Goal: Transaction & Acquisition: Download file/media

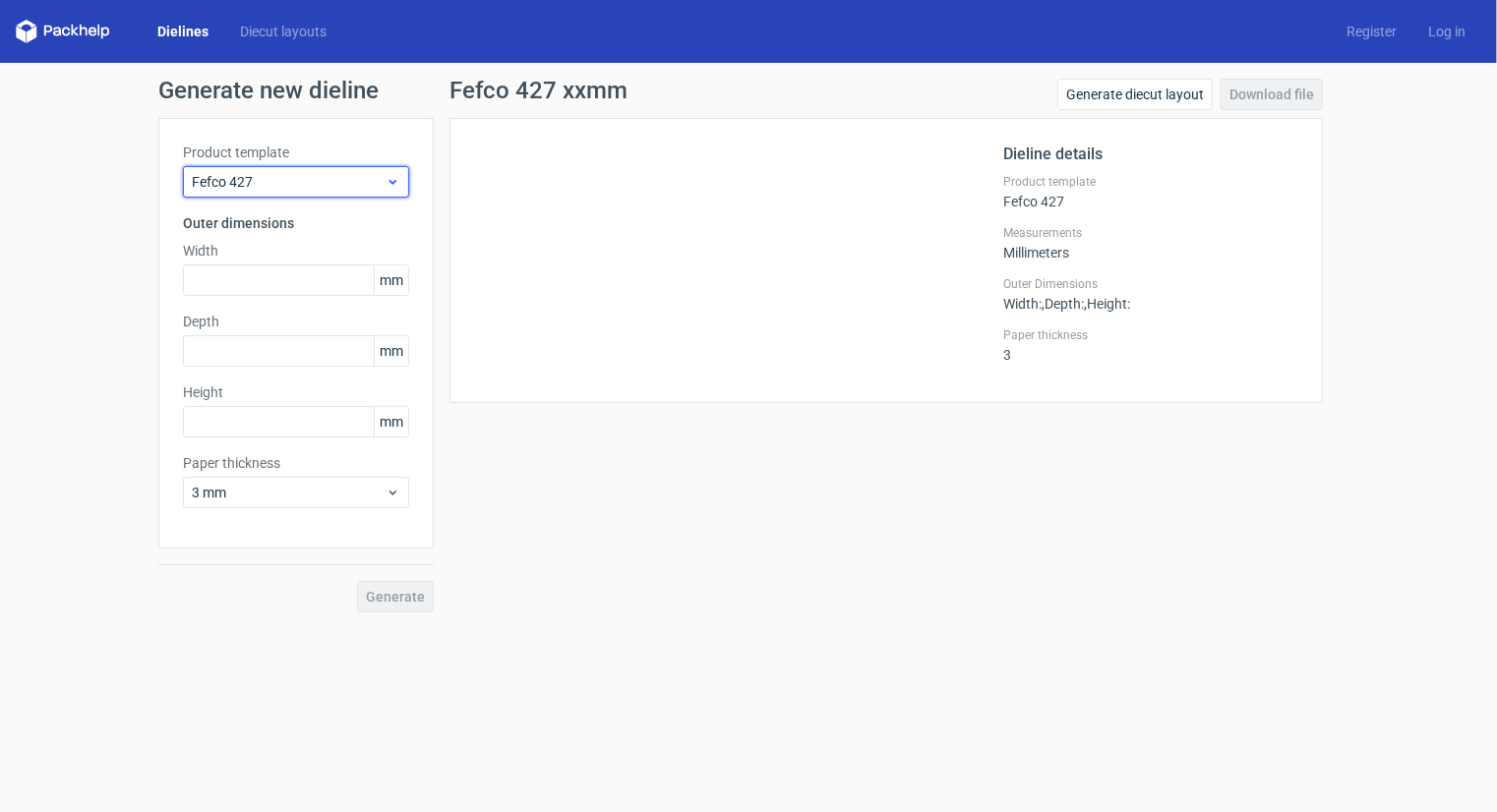
click at [241, 182] on span "Fefco 427" at bounding box center [288, 182] width 193 height 20
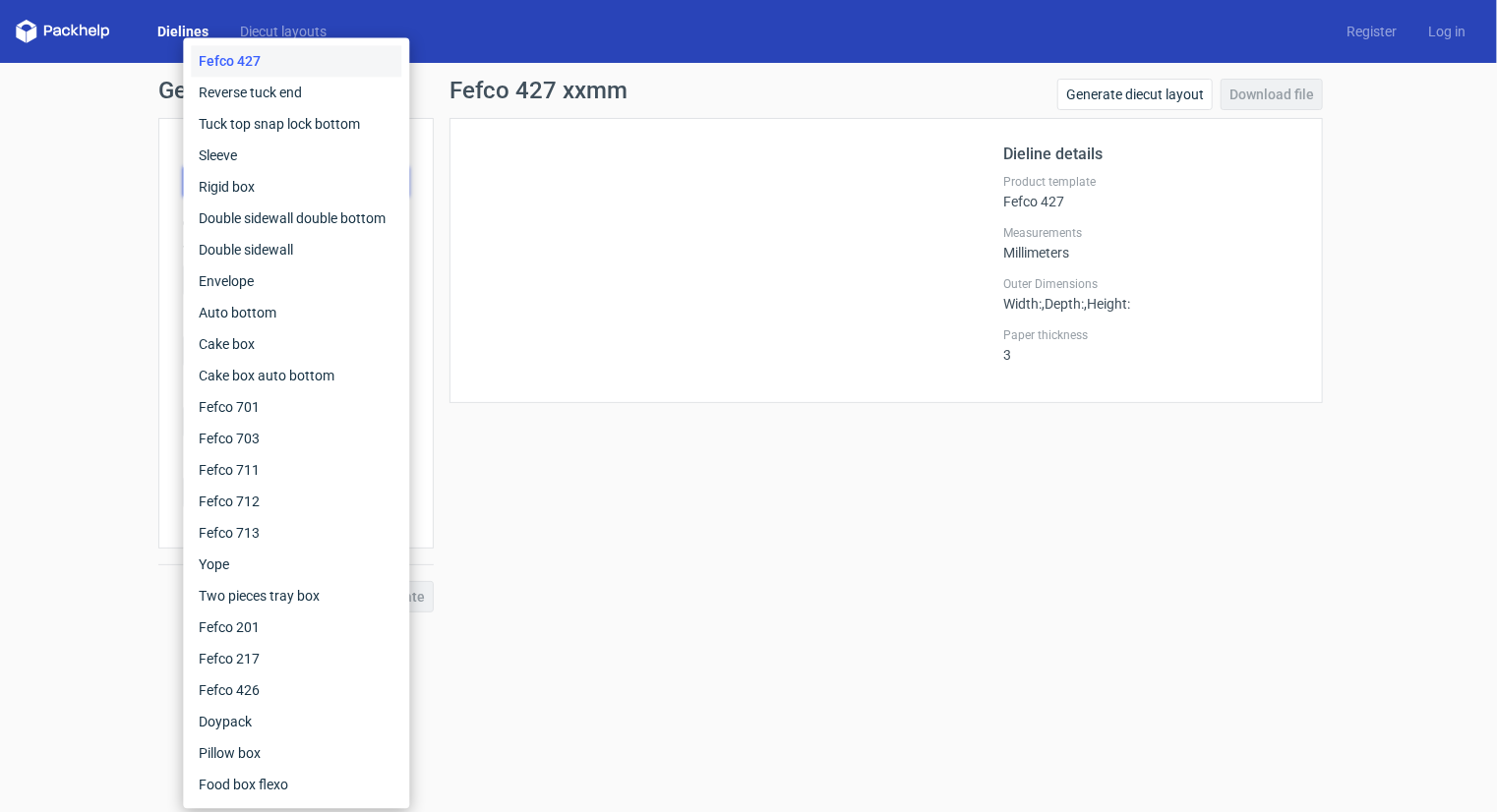
click at [264, 64] on div "Fefco 427" at bounding box center [295, 61] width 210 height 32
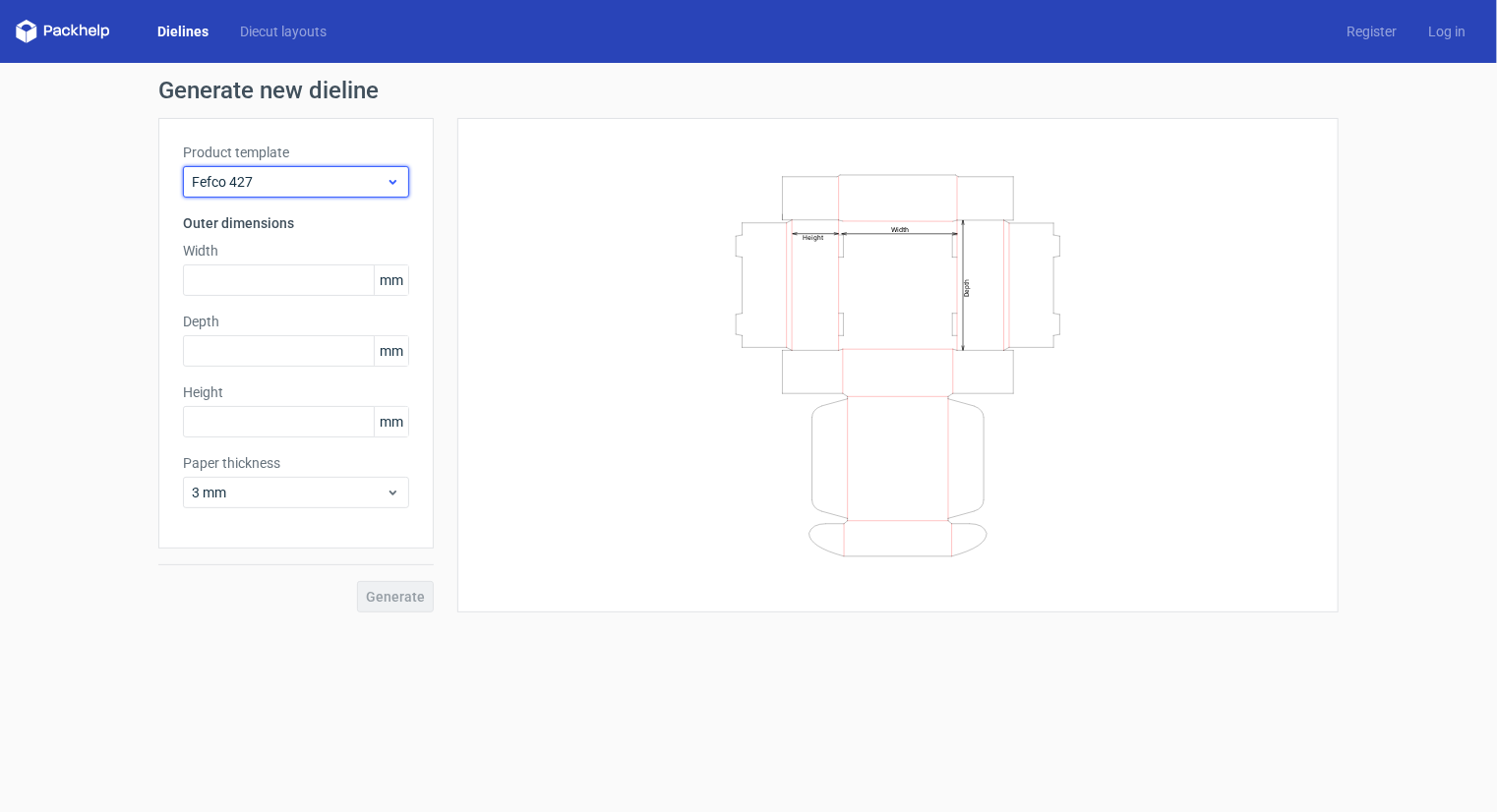
click at [319, 185] on span "Fefco 427" at bounding box center [288, 182] width 193 height 20
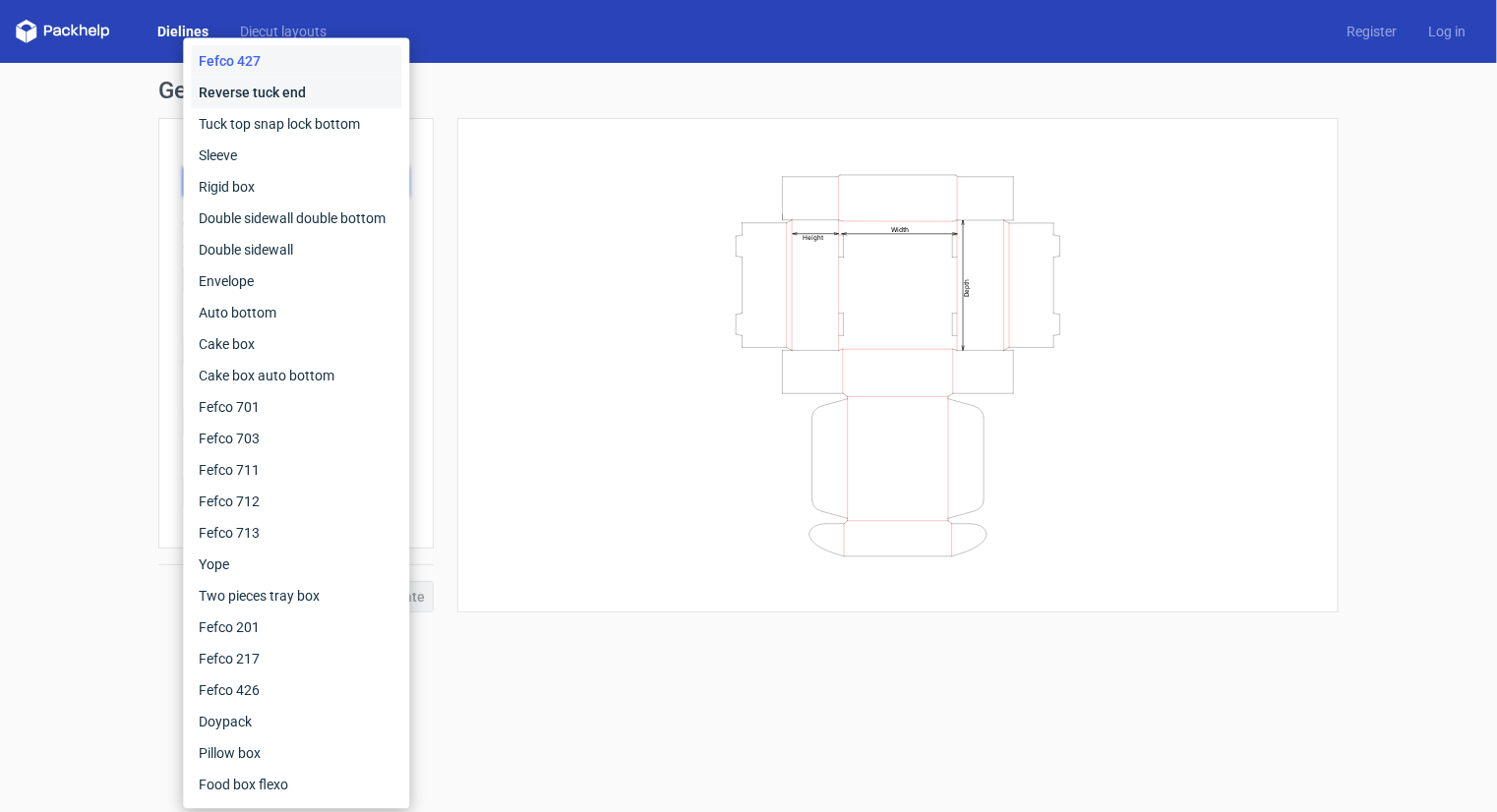
click at [301, 87] on div "Reverse tuck end" at bounding box center [295, 93] width 210 height 32
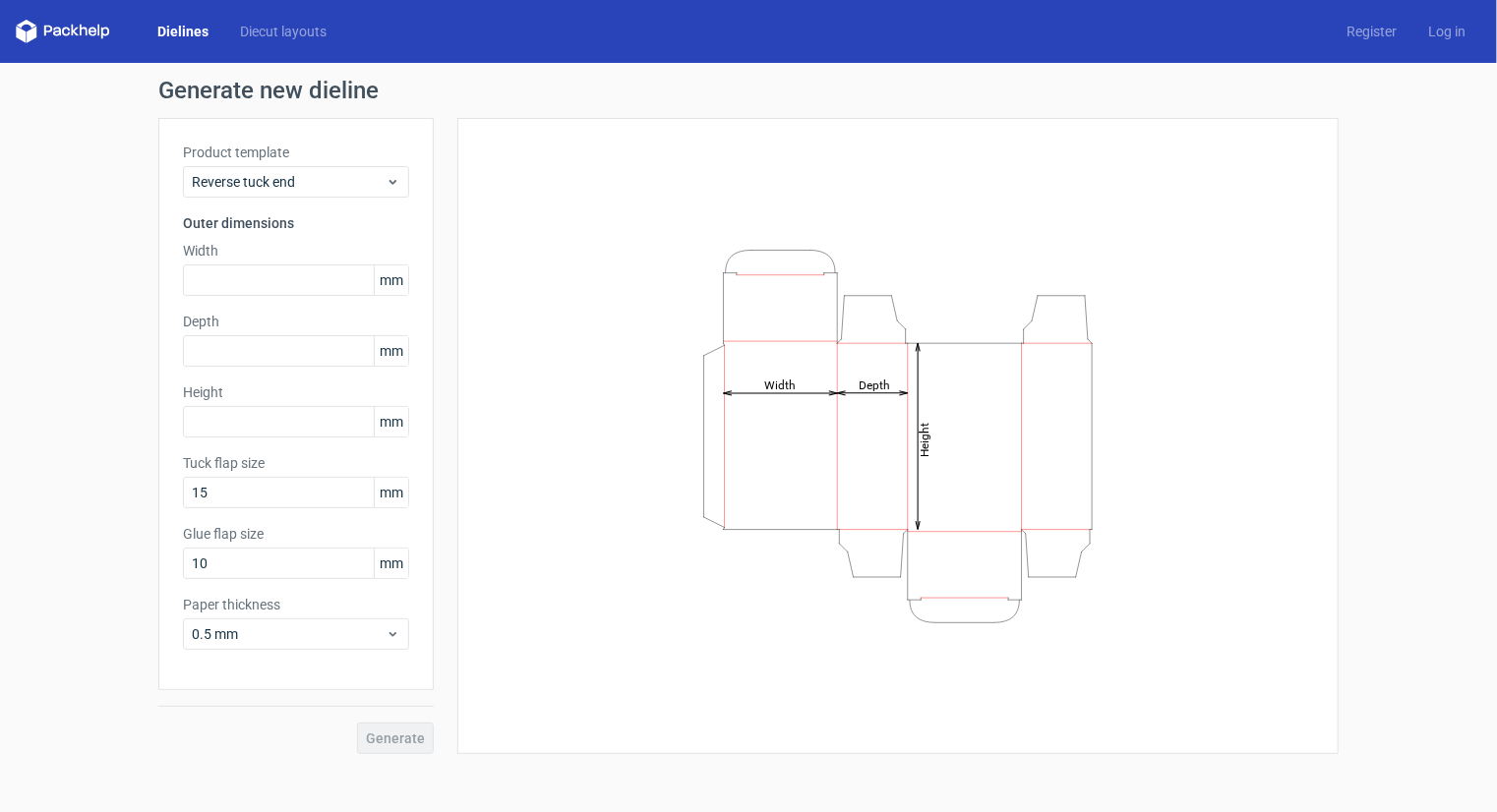
click at [325, 197] on div "Product template Reverse tuck end Outer dimensions Width mm Depth mm Height [PE…" at bounding box center [295, 405] width 275 height 572
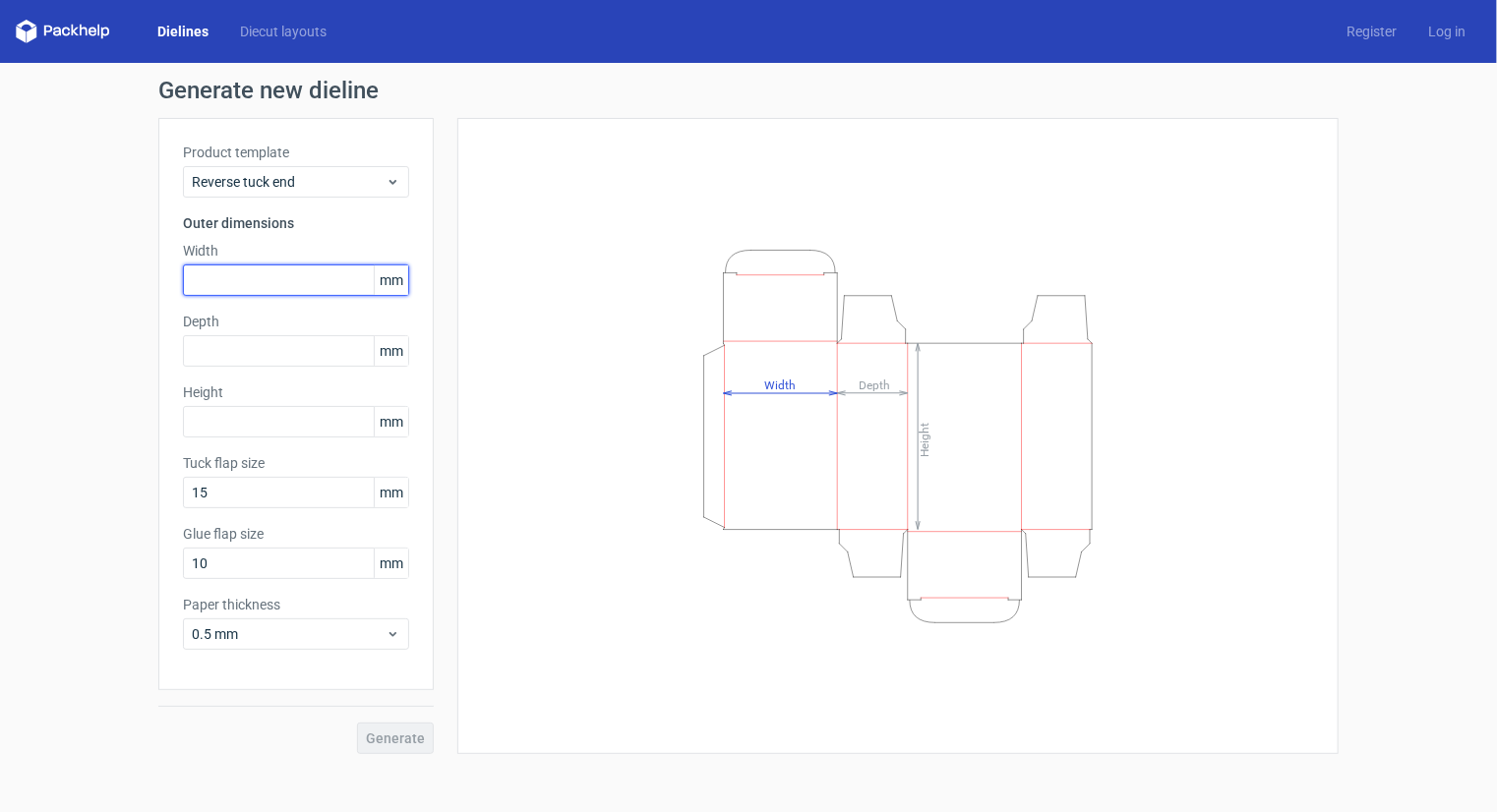
click at [262, 282] on input "text" at bounding box center [295, 280] width 226 height 32
type input "250"
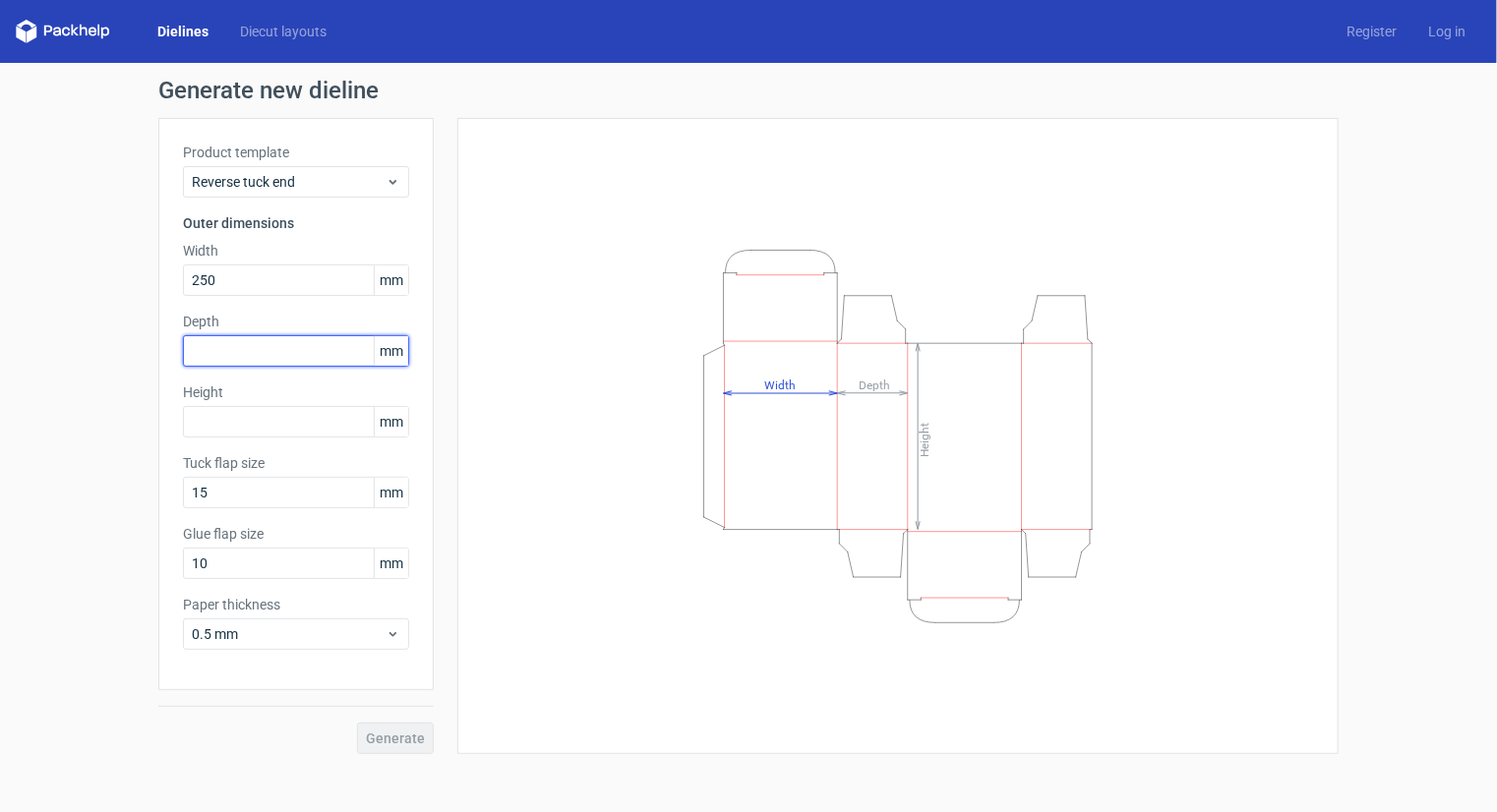
click at [242, 347] on input "text" at bounding box center [295, 351] width 226 height 32
type input "100"
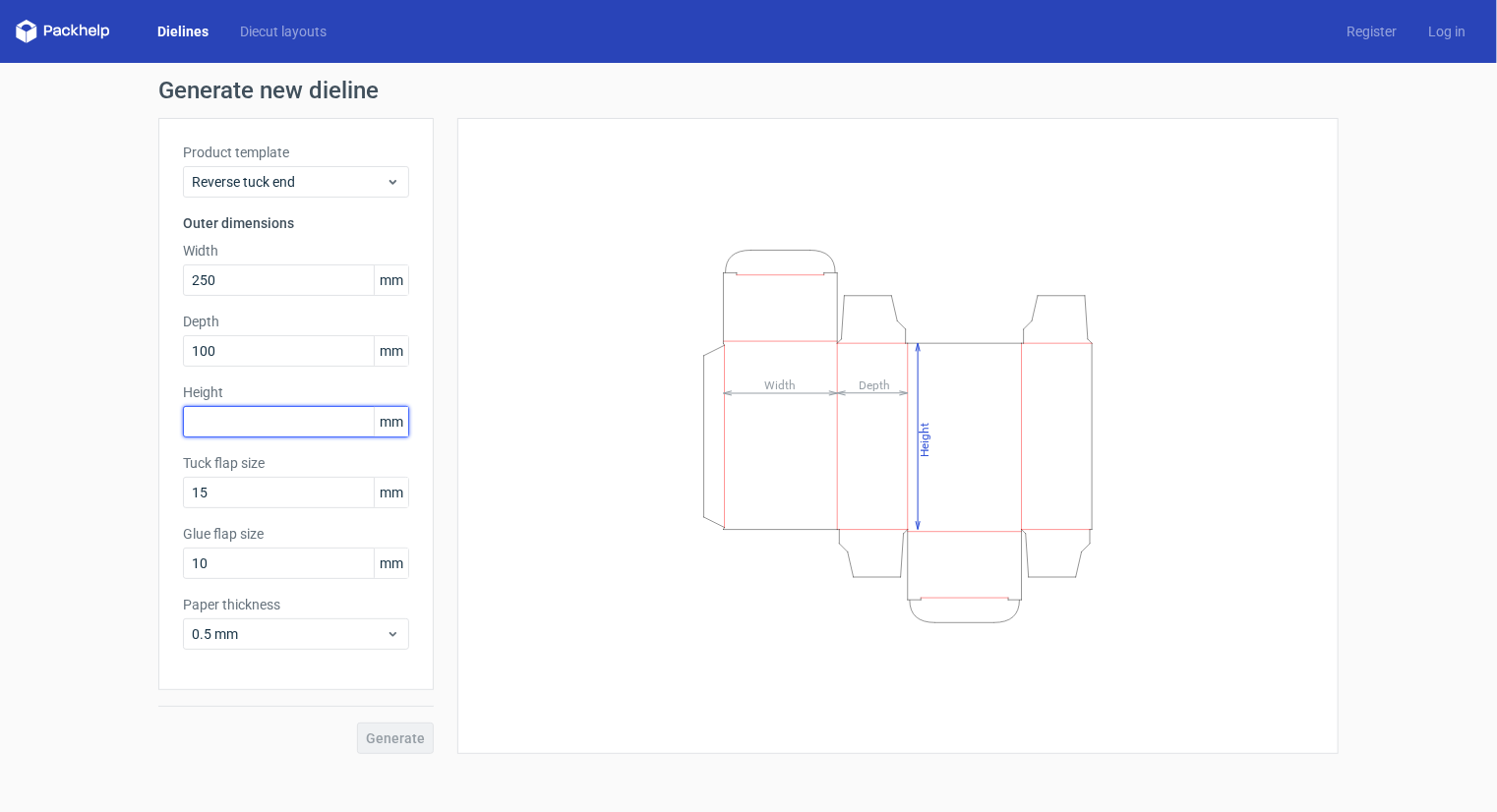
click at [256, 425] on input "text" at bounding box center [295, 422] width 226 height 32
type input "400"
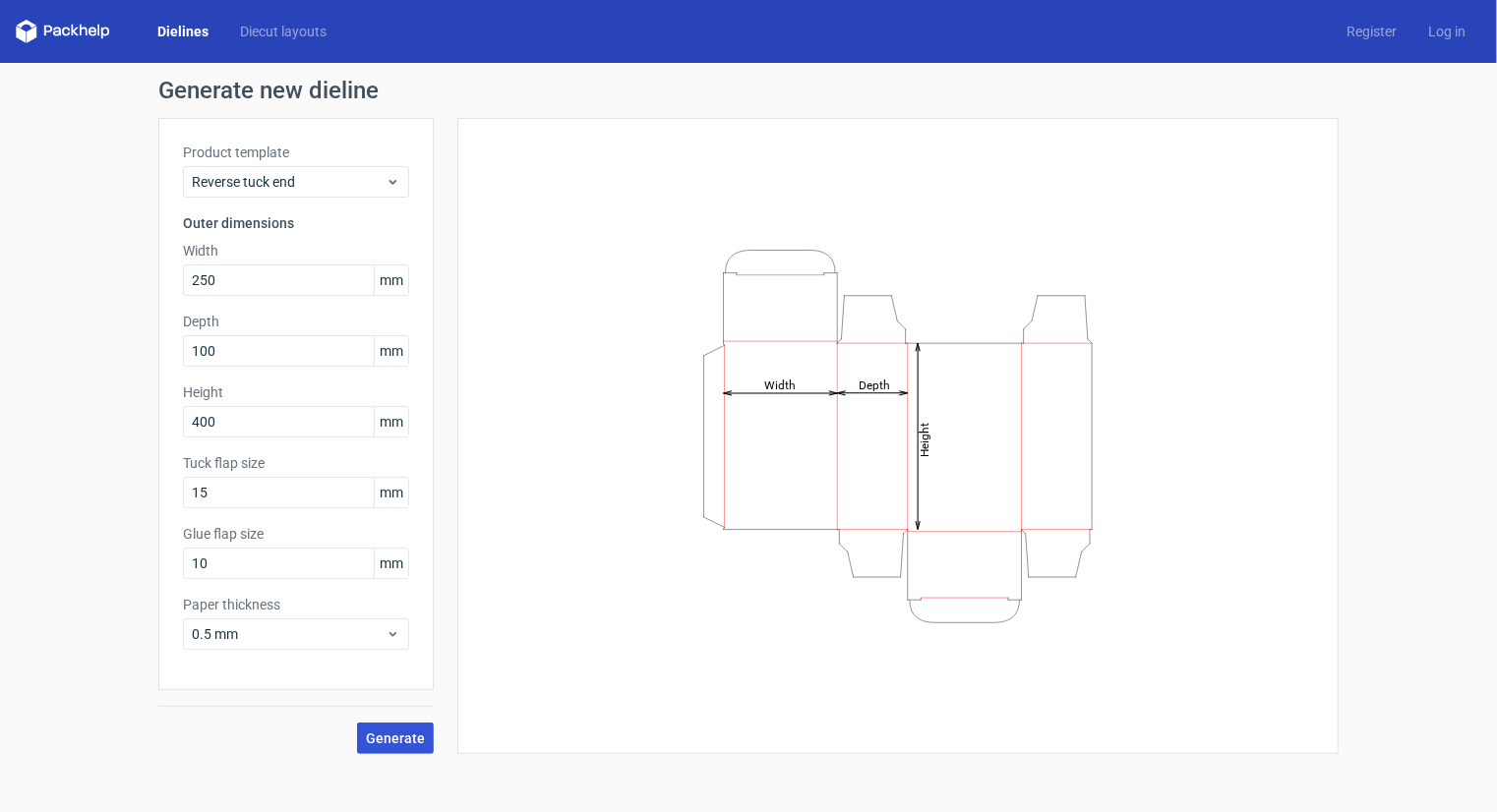
click at [394, 734] on span "Generate" at bounding box center [396, 738] width 59 height 14
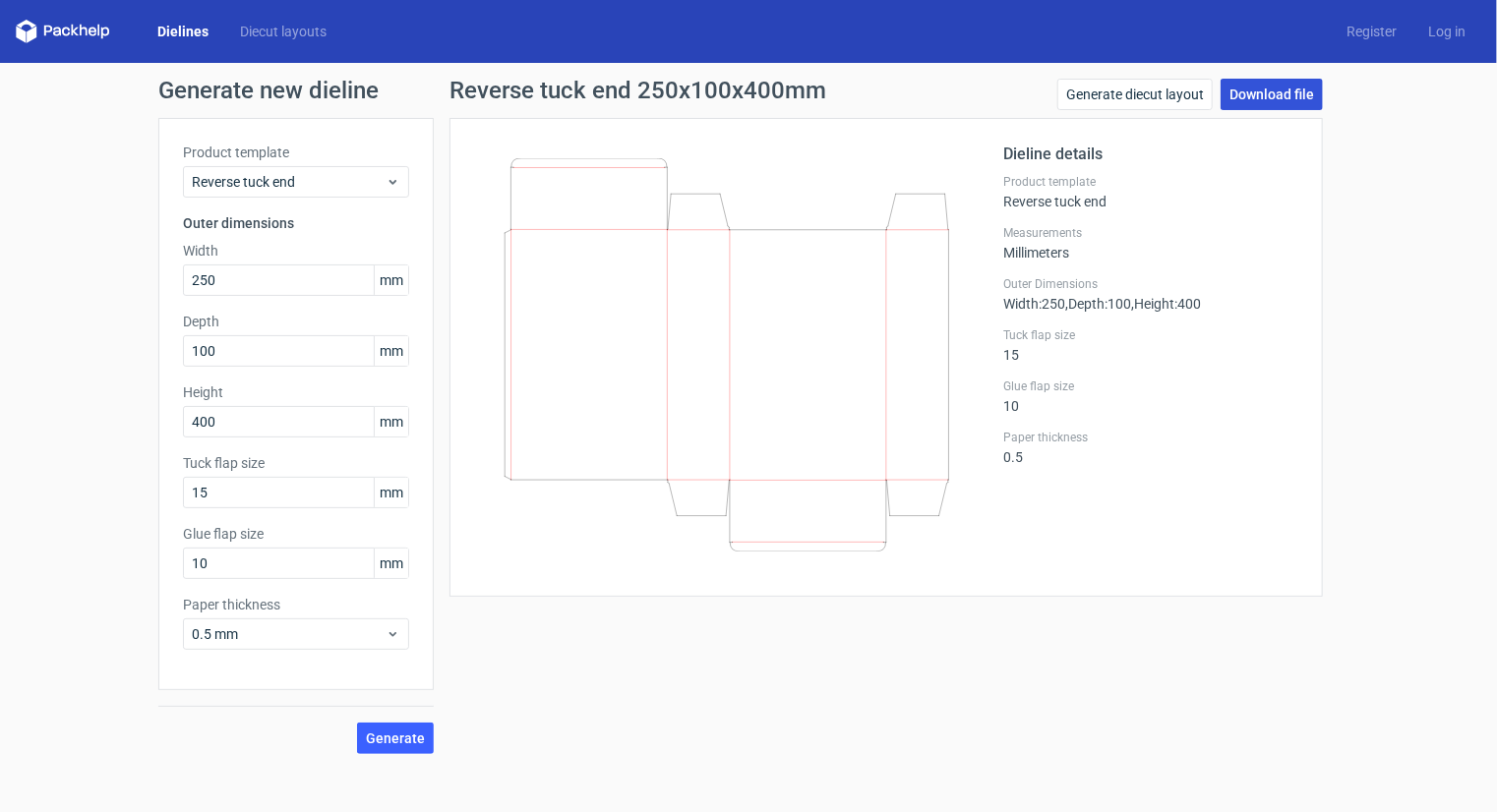
click at [1270, 93] on link "Download file" at bounding box center [1272, 95] width 103 height 32
